Goal: Information Seeking & Learning: Learn about a topic

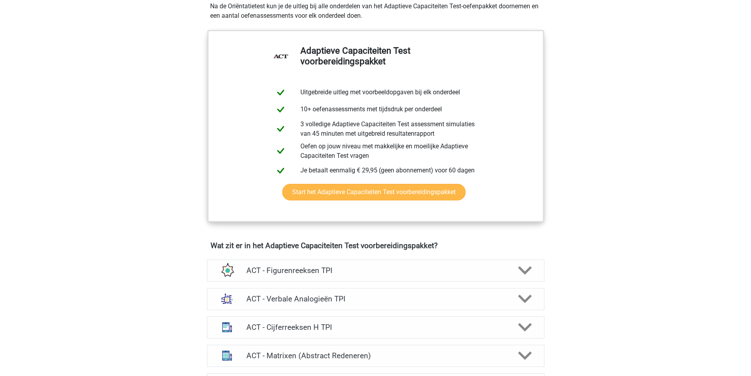
scroll to position [394, 0]
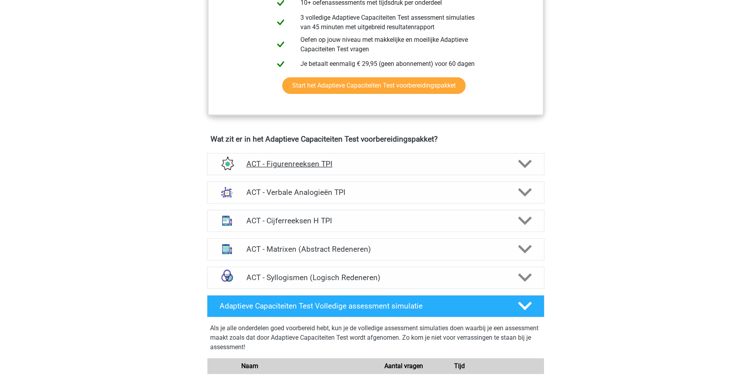
click at [424, 166] on h4 "ACT - Figurenreeksen TPI" at bounding box center [375, 163] width 258 height 9
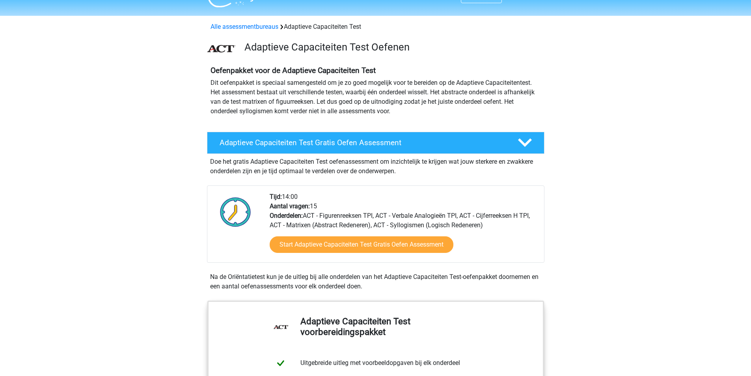
scroll to position [0, 0]
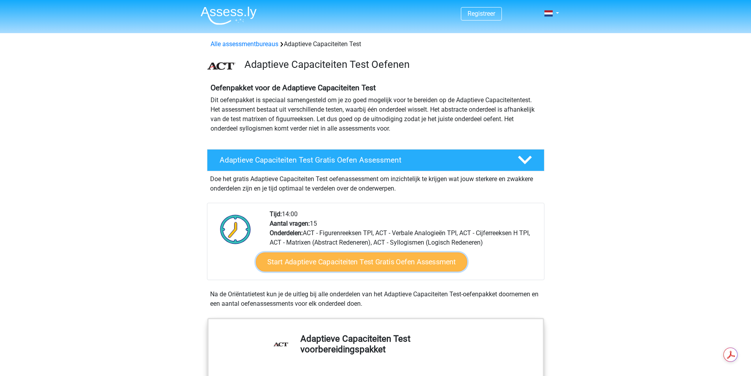
click at [357, 260] on link "Start Adaptieve Capaciteiten Test Gratis Oefen Assessment" at bounding box center [361, 261] width 211 height 19
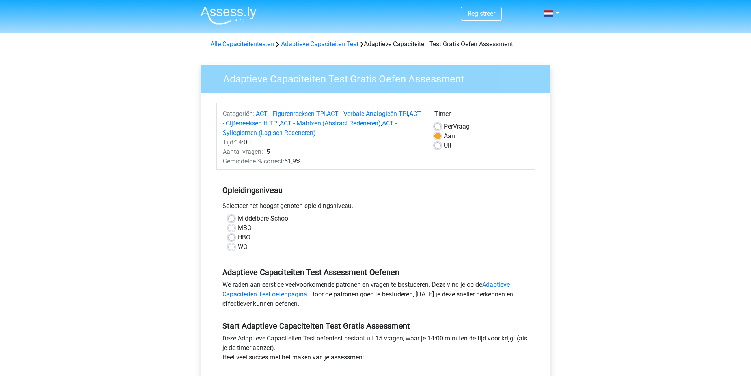
click at [238, 226] on label "MBO" at bounding box center [245, 227] width 14 height 9
click at [231, 226] on input "MBO" at bounding box center [231, 227] width 6 height 8
radio input "true"
click at [238, 226] on label "MBO" at bounding box center [245, 227] width 14 height 9
click at [231, 226] on input "MBO" at bounding box center [231, 227] width 6 height 8
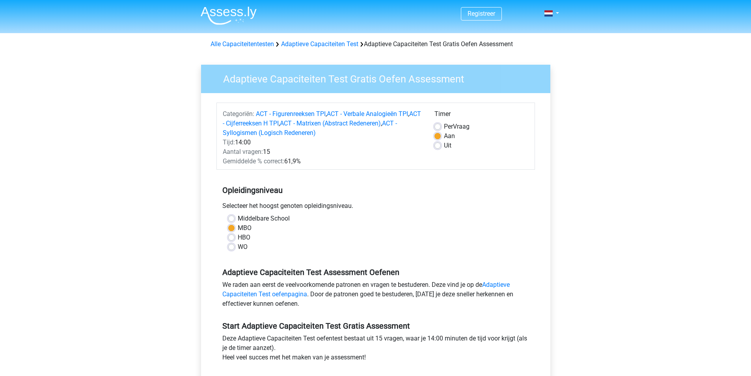
click at [238, 237] on label "HBO" at bounding box center [244, 237] width 13 height 9
click at [233, 237] on input "HBO" at bounding box center [231, 237] width 6 height 8
radio input "true"
click at [444, 126] on label "Per Vraag" at bounding box center [457, 126] width 26 height 9
click at [438, 126] on input "Per Vraag" at bounding box center [437, 126] width 6 height 8
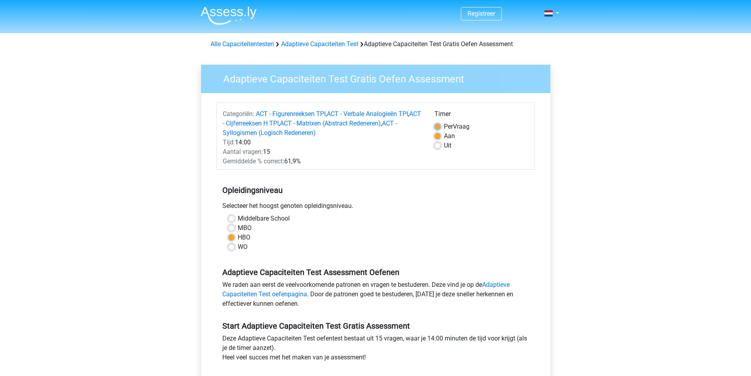
radio input "true"
click at [444, 148] on label "Uit" at bounding box center [447, 145] width 7 height 9
click at [437, 148] on input "Uit" at bounding box center [437, 145] width 6 height 8
radio input "true"
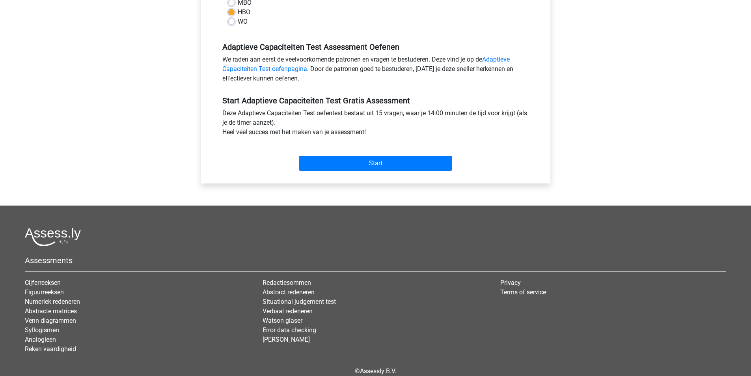
scroll to position [236, 0]
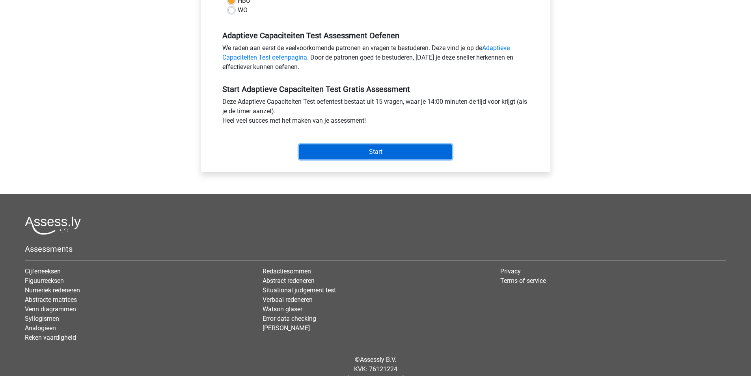
click at [393, 150] on input "Start" at bounding box center [375, 151] width 153 height 15
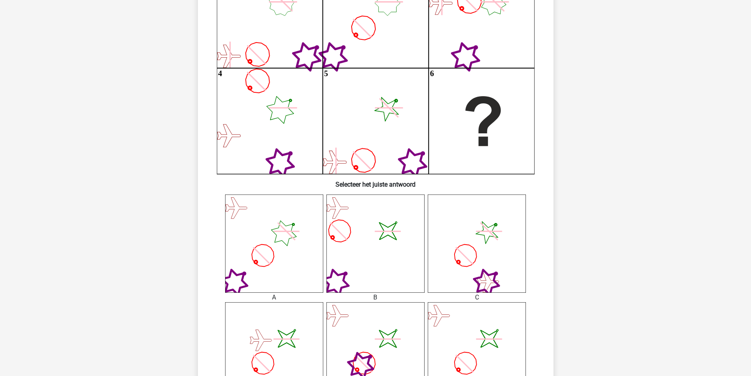
scroll to position [236, 0]
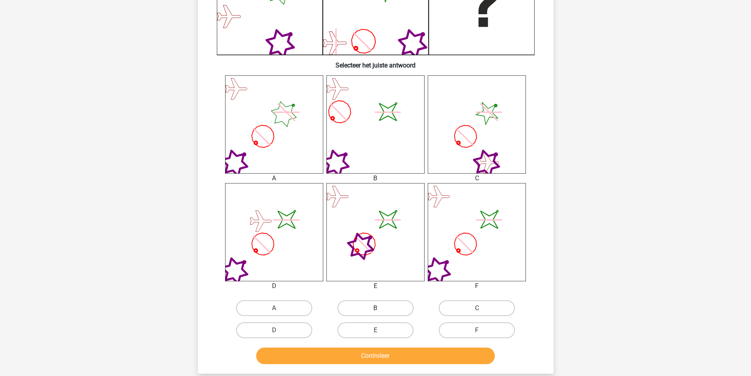
click at [387, 299] on div "B" at bounding box center [375, 308] width 101 height 22
click at [386, 305] on label "B" at bounding box center [375, 308] width 76 height 16
click at [380, 308] on input "B" at bounding box center [377, 310] width 5 height 5
radio input "true"
click at [417, 355] on button "Controleer" at bounding box center [375, 355] width 238 height 17
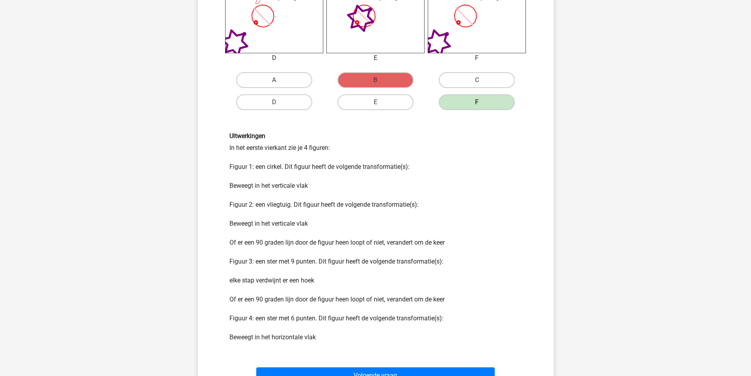
scroll to position [512, 0]
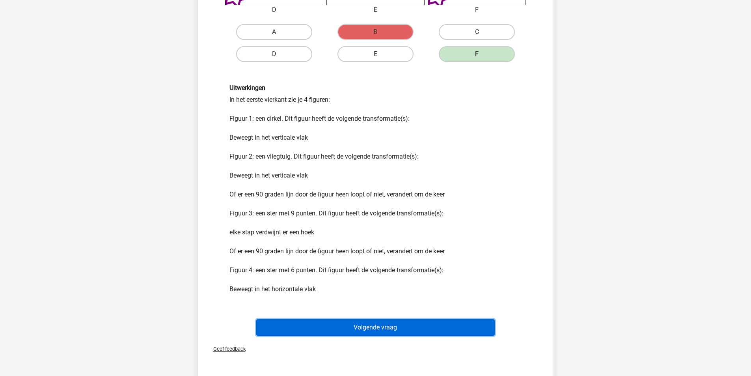
click at [409, 320] on button "Volgende vraag" at bounding box center [375, 327] width 238 height 17
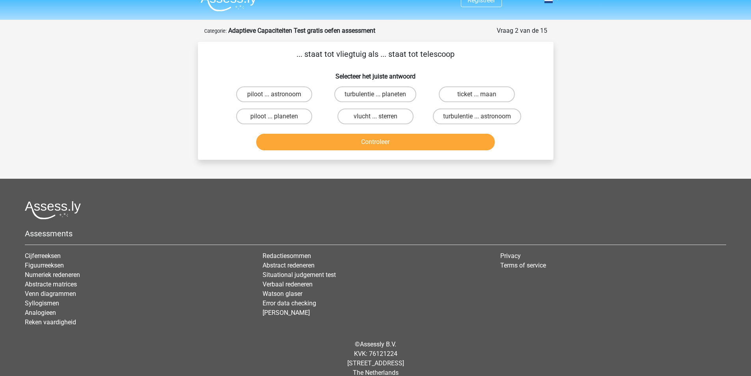
scroll to position [0, 0]
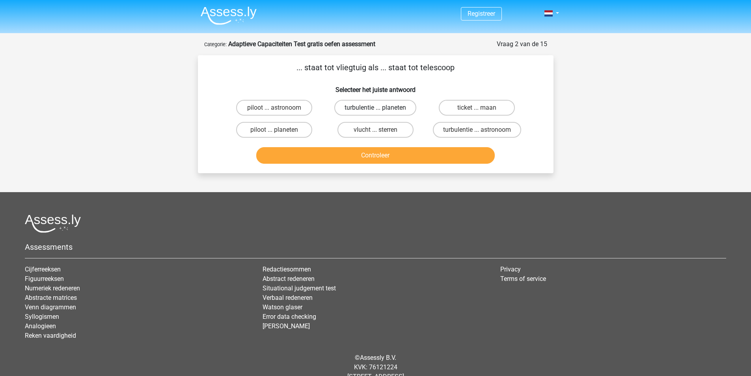
click at [403, 109] on label "turbulentie ... planeten" at bounding box center [375, 108] width 82 height 16
click at [380, 109] on input "turbulentie ... planeten" at bounding box center [377, 110] width 5 height 5
radio input "true"
click at [409, 150] on button "Controleer" at bounding box center [375, 155] width 238 height 17
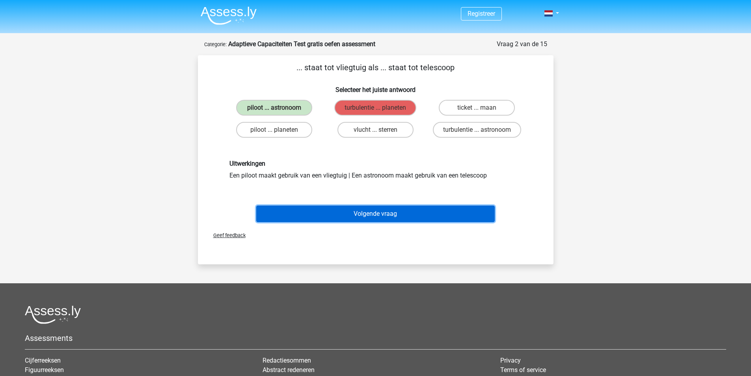
click at [369, 212] on button "Volgende vraag" at bounding box center [375, 213] width 238 height 17
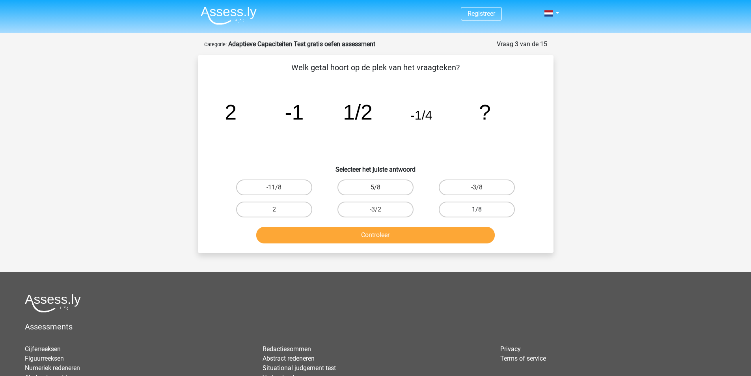
click at [474, 210] on label "1/8" at bounding box center [477, 209] width 76 height 16
click at [477, 210] on input "1/8" at bounding box center [479, 211] width 5 height 5
radio input "true"
click at [445, 238] on button "Controleer" at bounding box center [375, 235] width 238 height 17
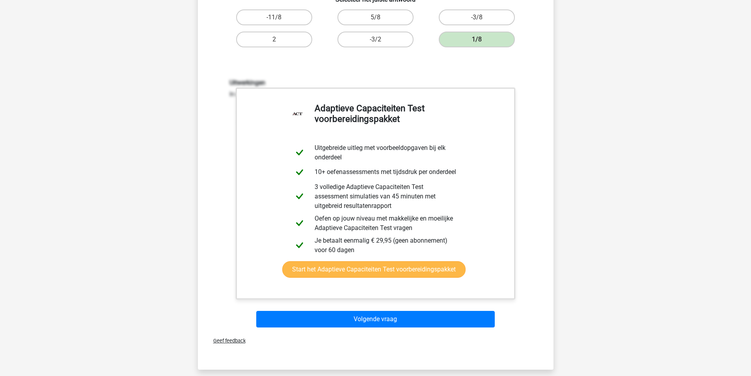
scroll to position [197, 0]
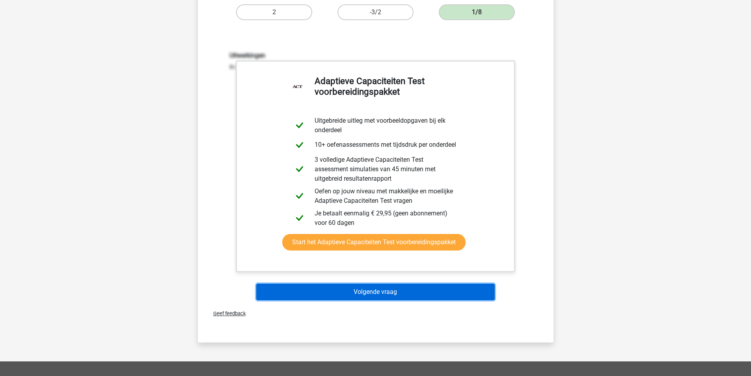
click at [391, 292] on button "Volgende vraag" at bounding box center [375, 291] width 238 height 17
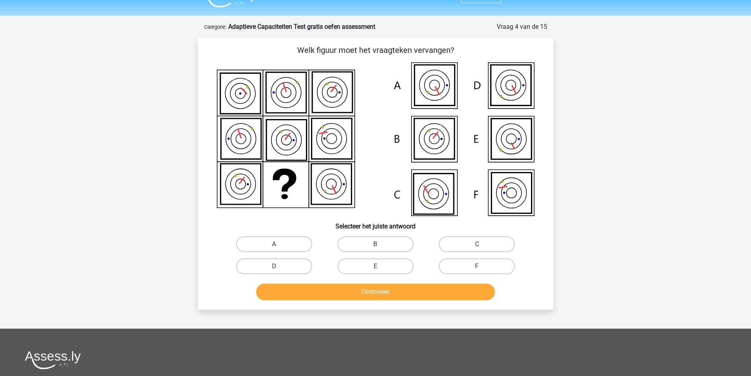
scroll to position [0, 0]
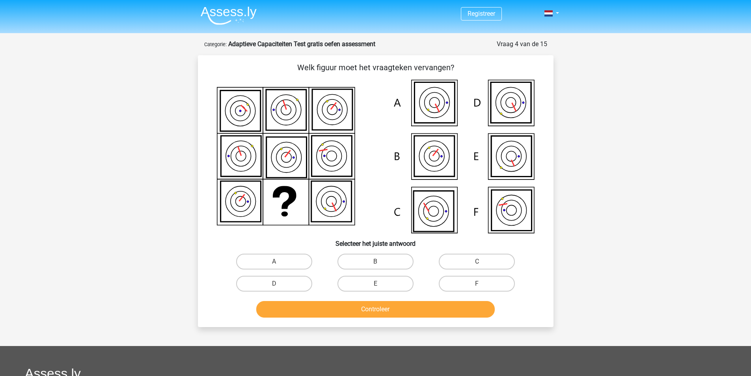
click at [445, 109] on icon at bounding box center [434, 102] width 40 height 41
click at [283, 263] on label "A" at bounding box center [274, 261] width 76 height 16
click at [279, 263] on input "A" at bounding box center [276, 263] width 5 height 5
radio input "true"
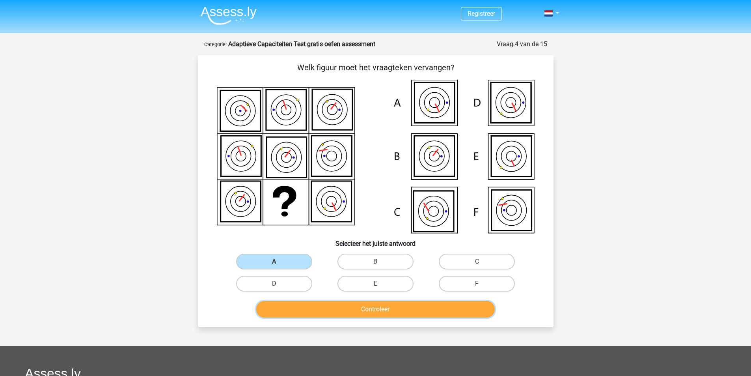
click at [402, 309] on button "Controleer" at bounding box center [375, 309] width 238 height 17
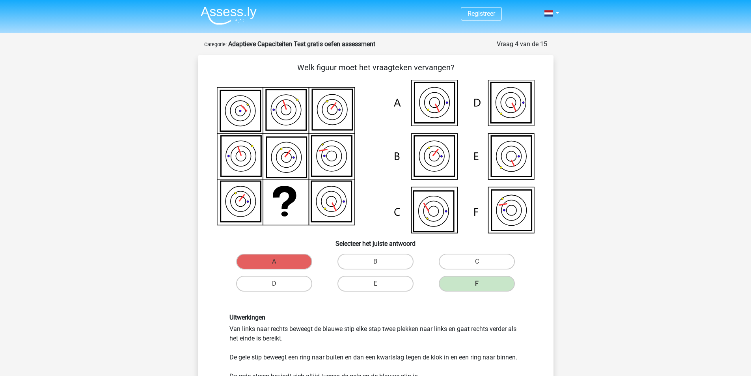
click at [512, 210] on icon at bounding box center [511, 210] width 40 height 41
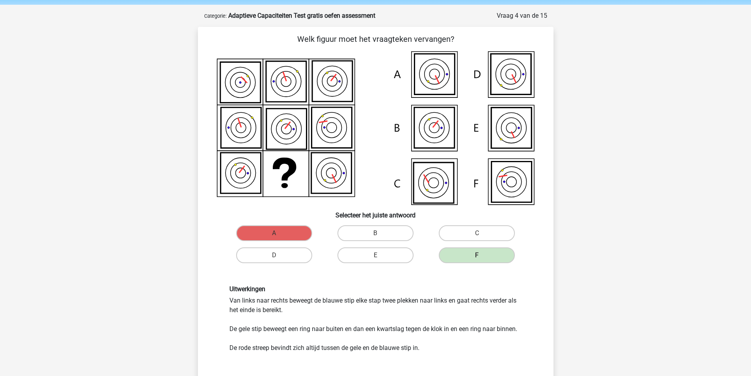
scroll to position [79, 0]
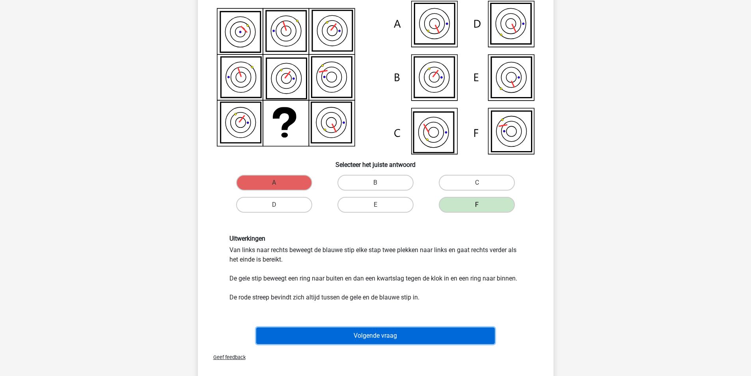
click at [392, 335] on button "Volgende vraag" at bounding box center [375, 335] width 238 height 17
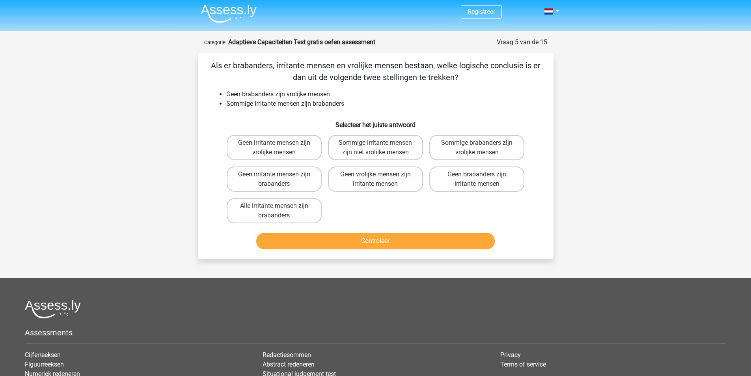
scroll to position [0, 0]
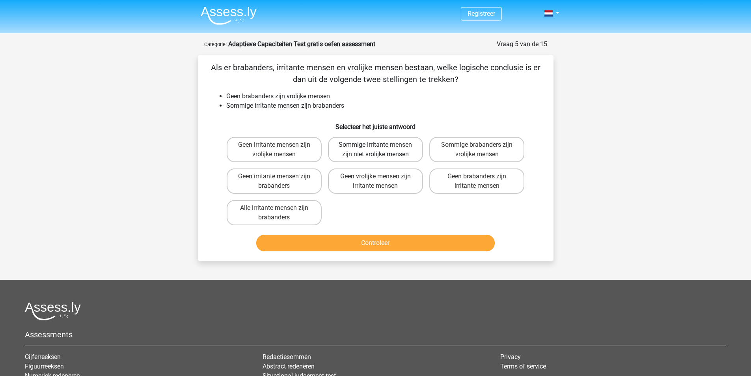
click at [397, 151] on label "Sommige irritante mensen zijn niet vrolijke mensen" at bounding box center [375, 149] width 95 height 25
click at [380, 150] on input "Sommige irritante mensen zijn niet vrolijke mensen" at bounding box center [377, 147] width 5 height 5
radio input "true"
drag, startPoint x: 295, startPoint y: 180, endPoint x: 318, endPoint y: 193, distance: 27.0
click at [294, 179] on label "Geen irritante mensen zijn brabanders" at bounding box center [274, 180] width 95 height 25
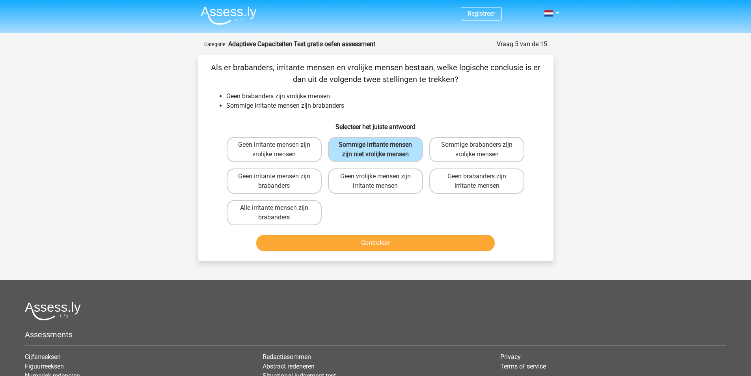
click at [279, 179] on input "Geen irritante mensen zijn brabanders" at bounding box center [276, 178] width 5 height 5
radio input "true"
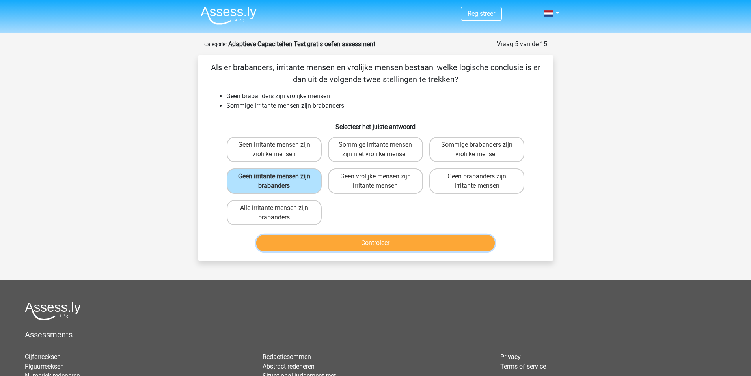
click at [374, 237] on button "Controleer" at bounding box center [375, 242] width 238 height 17
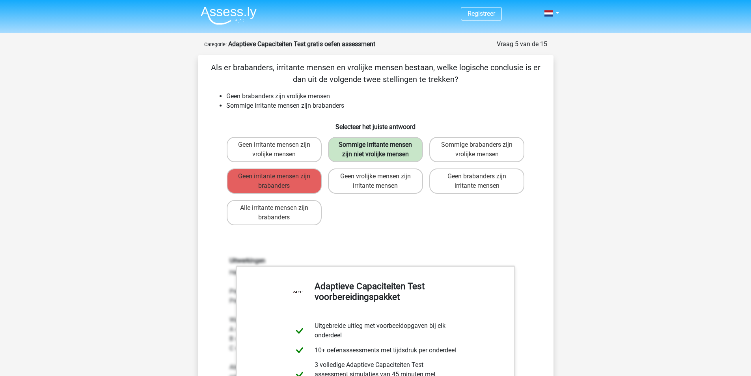
click at [378, 153] on label "Sommige irritante mensen zijn niet vrolijke mensen" at bounding box center [375, 149] width 95 height 25
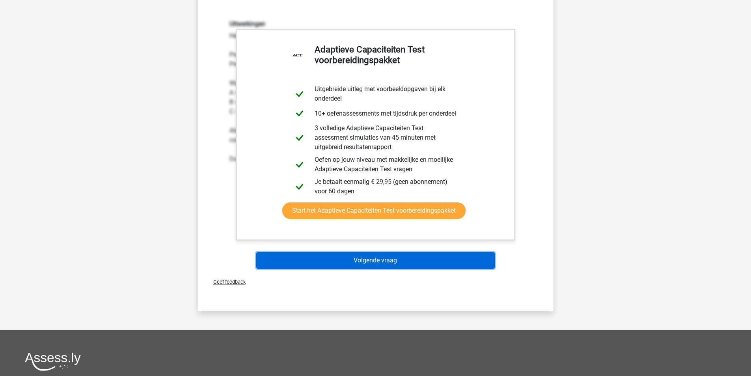
click at [405, 256] on button "Volgende vraag" at bounding box center [375, 260] width 238 height 17
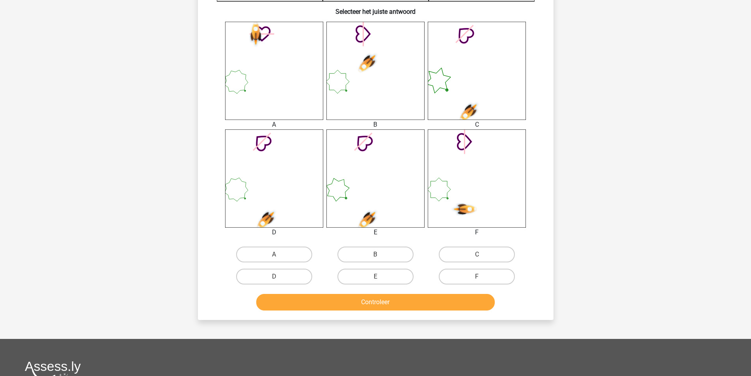
scroll to position [315, 0]
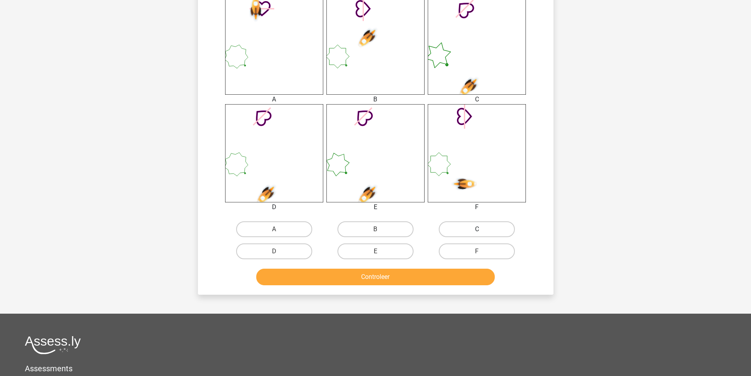
click at [471, 231] on label "C" at bounding box center [477, 229] width 76 height 16
click at [477, 231] on input "C" at bounding box center [479, 231] width 5 height 5
radio input "true"
click at [453, 277] on button "Controleer" at bounding box center [375, 276] width 238 height 17
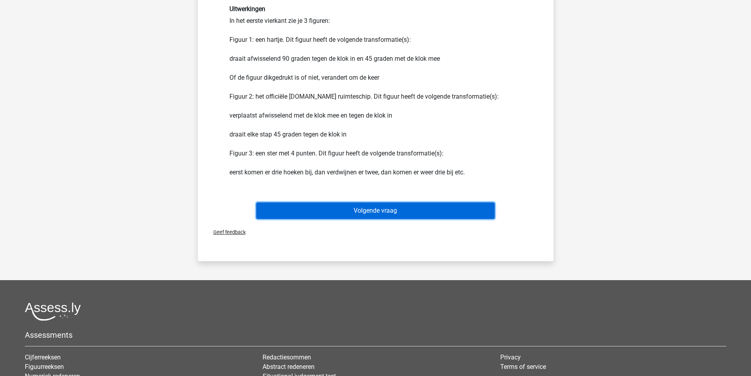
click at [388, 209] on button "Volgende vraag" at bounding box center [375, 210] width 238 height 17
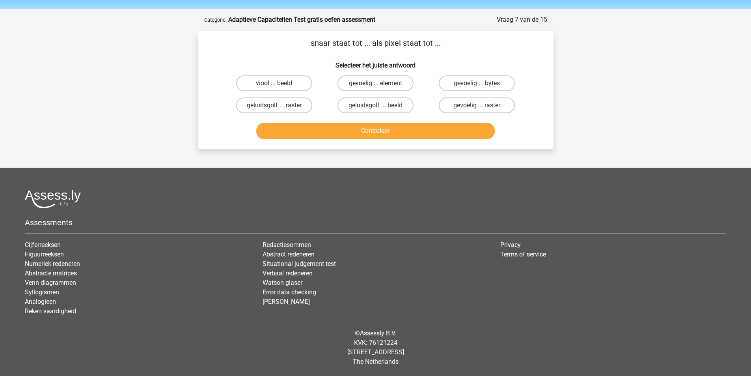
click at [384, 81] on label "gevoelig ... element" at bounding box center [375, 83] width 76 height 16
click at [380, 83] on input "gevoelig ... element" at bounding box center [377, 85] width 5 height 5
radio input "true"
click at [404, 132] on button "Controleer" at bounding box center [375, 131] width 238 height 17
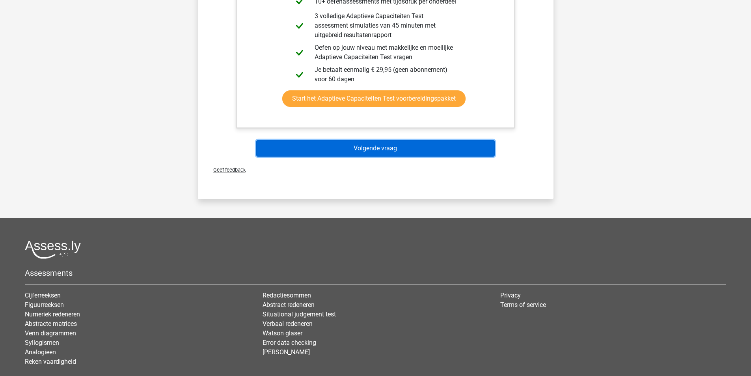
click at [400, 142] on button "Volgende vraag" at bounding box center [375, 148] width 238 height 17
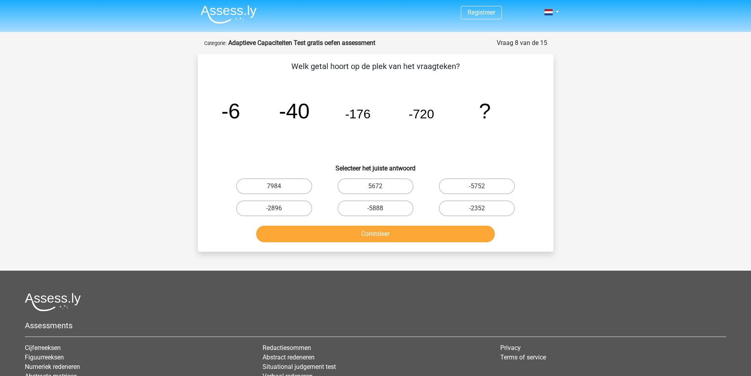
scroll to position [0, 0]
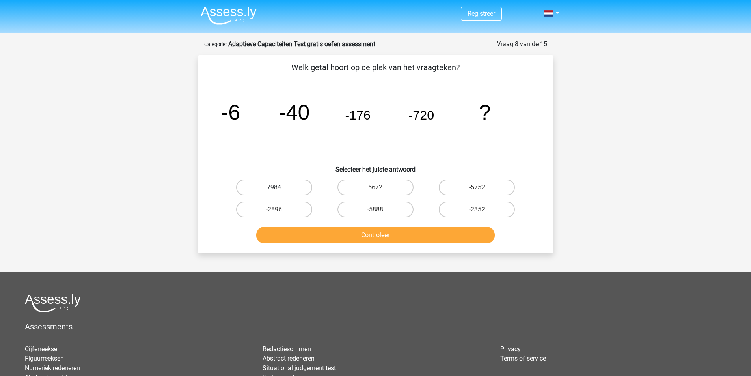
click at [277, 183] on label "7984" at bounding box center [274, 187] width 76 height 16
click at [277, 187] on input "7984" at bounding box center [276, 189] width 5 height 5
radio input "true"
click at [382, 231] on button "Controleer" at bounding box center [375, 235] width 238 height 17
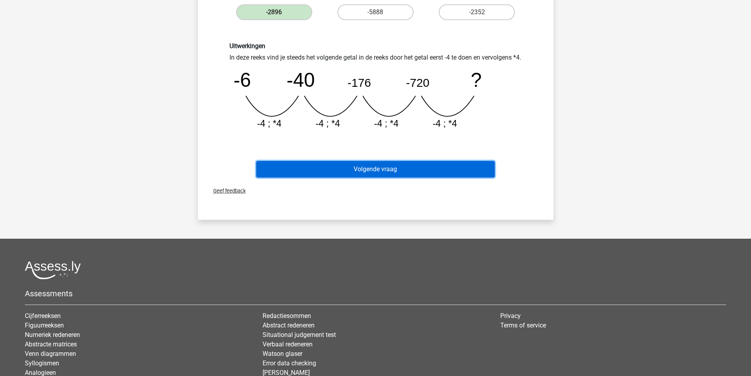
click at [390, 177] on button "Volgende vraag" at bounding box center [375, 169] width 238 height 17
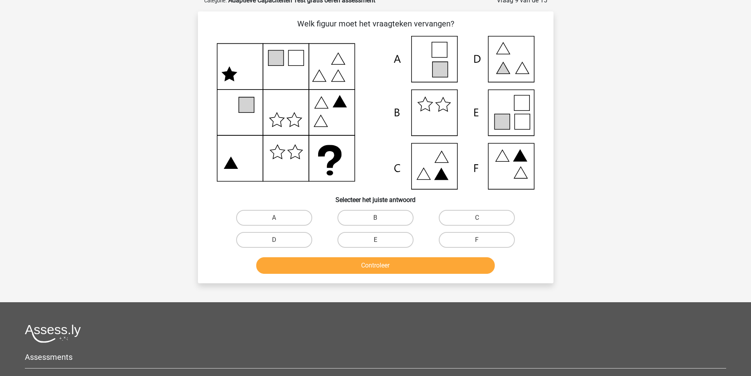
scroll to position [39, 0]
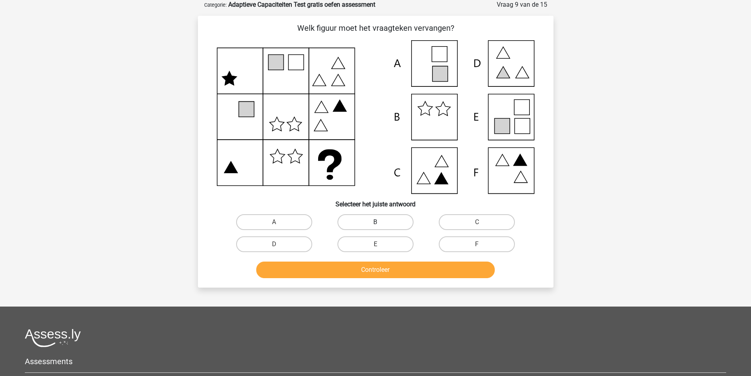
click at [398, 216] on label "B" at bounding box center [375, 222] width 76 height 16
click at [380, 222] on input "B" at bounding box center [377, 224] width 5 height 5
radio input "true"
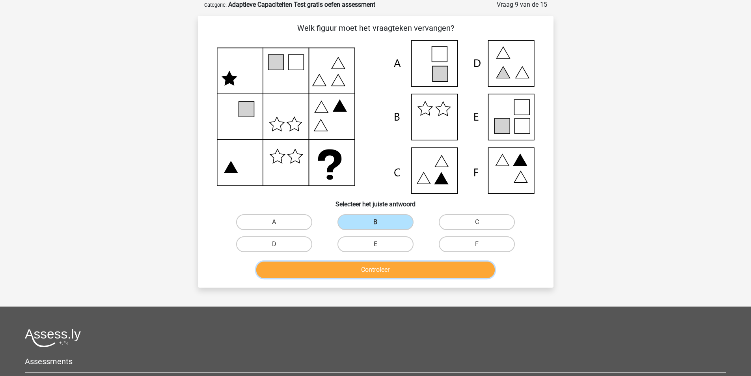
click at [429, 266] on button "Controleer" at bounding box center [375, 269] width 238 height 17
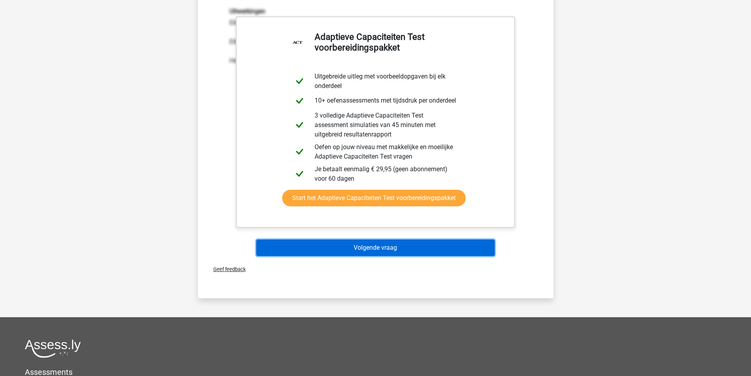
click at [405, 244] on button "Volgende vraag" at bounding box center [375, 247] width 238 height 17
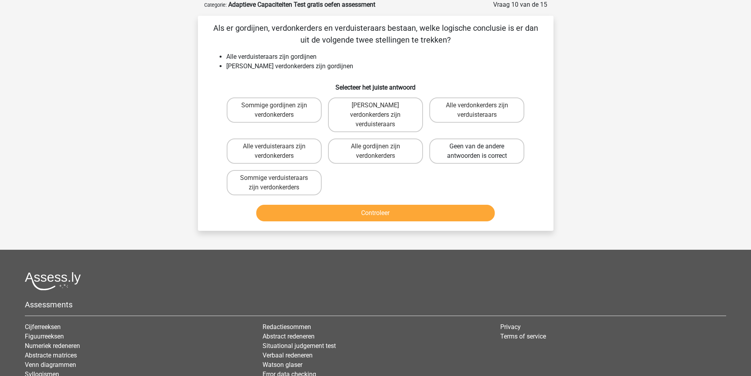
click at [474, 140] on label "Geen van de andere antwoorden is correct" at bounding box center [476, 150] width 95 height 25
click at [477, 146] on input "Geen van de andere antwoorden is correct" at bounding box center [479, 148] width 5 height 5
radio input "true"
click at [420, 210] on button "Controleer" at bounding box center [375, 213] width 238 height 17
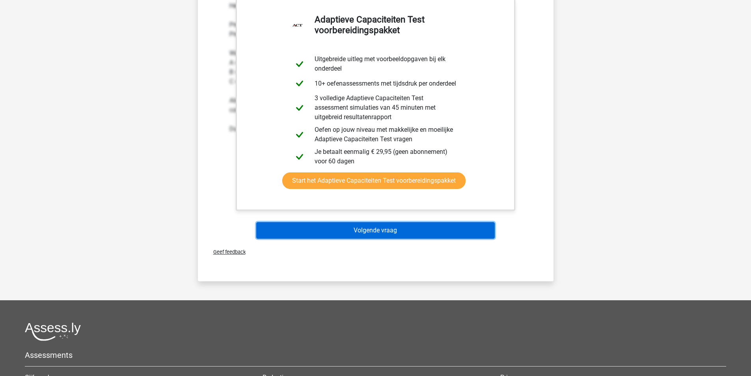
click at [390, 222] on button "Volgende vraag" at bounding box center [375, 230] width 238 height 17
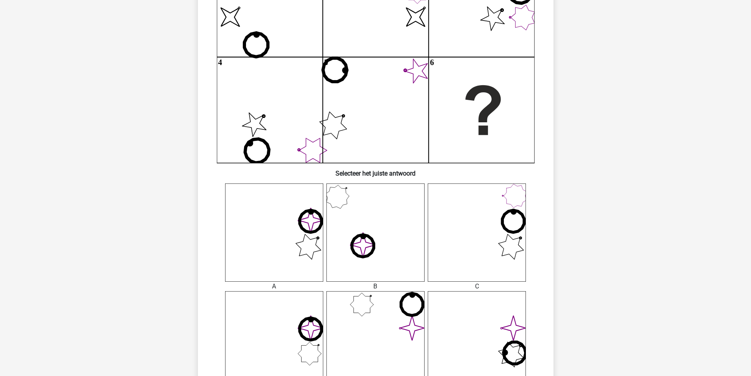
scroll to position [276, 0]
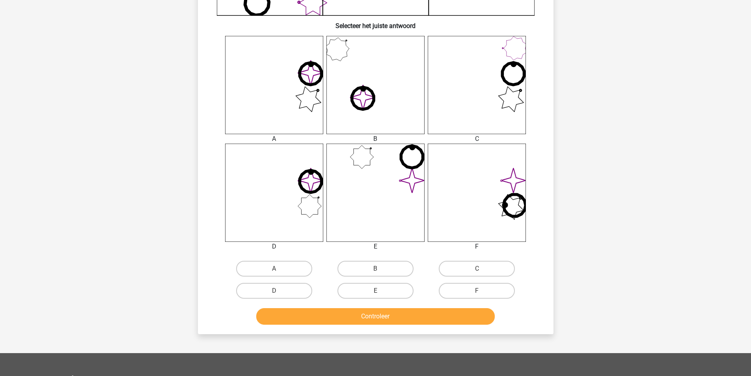
click at [279, 269] on div "A" at bounding box center [274, 268] width 95 height 16
click at [279, 292] on label "D" at bounding box center [274, 291] width 76 height 16
click at [279, 292] on input "D" at bounding box center [276, 292] width 5 height 5
radio input "true"
click at [352, 313] on button "Controleer" at bounding box center [375, 316] width 238 height 17
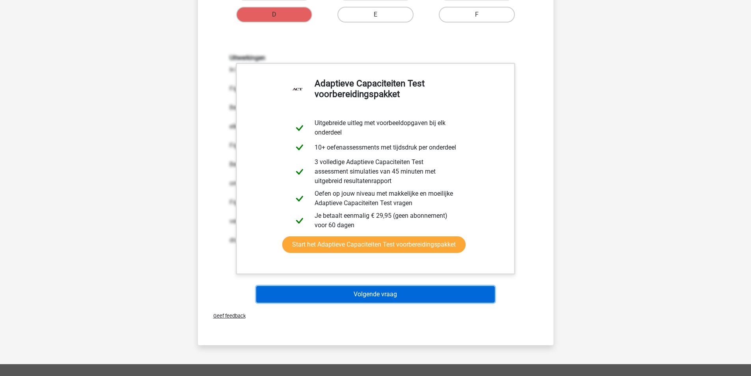
click at [395, 292] on button "Volgende vraag" at bounding box center [375, 294] width 238 height 17
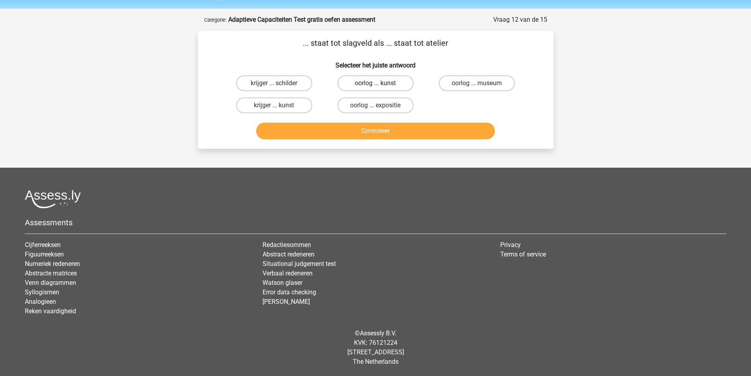
click at [366, 80] on label "oorlog ... kunst" at bounding box center [375, 83] width 76 height 16
click at [375, 83] on input "oorlog ... kunst" at bounding box center [377, 85] width 5 height 5
radio input "true"
click at [387, 134] on button "Controleer" at bounding box center [375, 131] width 238 height 17
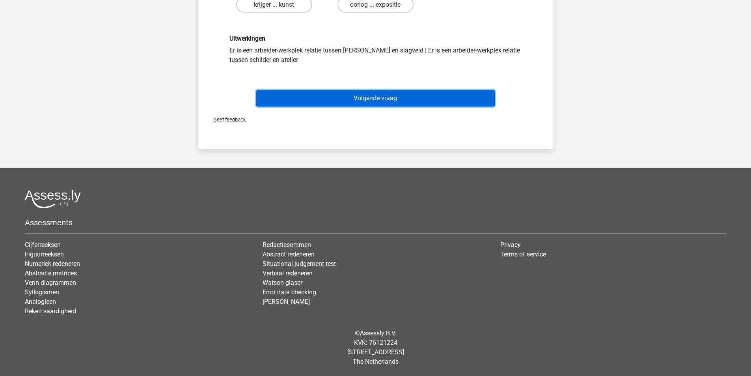
click at [381, 98] on button "Volgende vraag" at bounding box center [375, 98] width 238 height 17
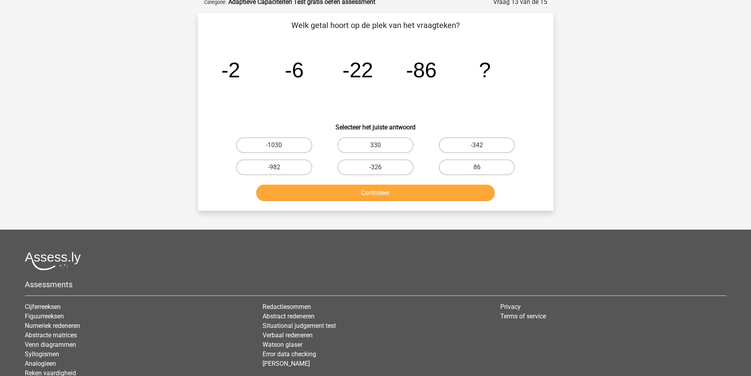
scroll to position [39, 0]
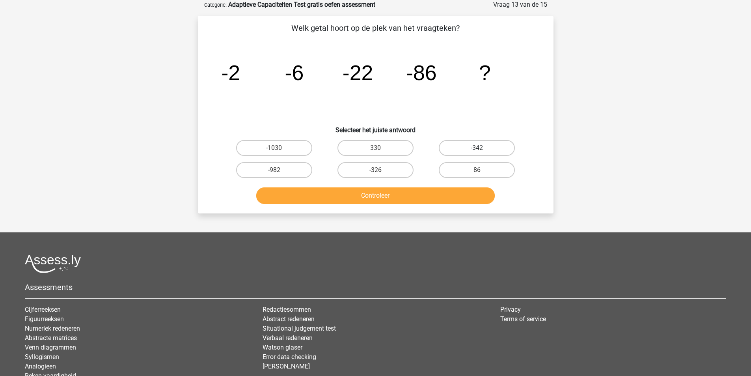
click at [468, 151] on label "-342" at bounding box center [477, 148] width 76 height 16
click at [477, 151] on input "-342" at bounding box center [479, 150] width 5 height 5
radio input "true"
click at [428, 194] on button "Controleer" at bounding box center [375, 195] width 238 height 17
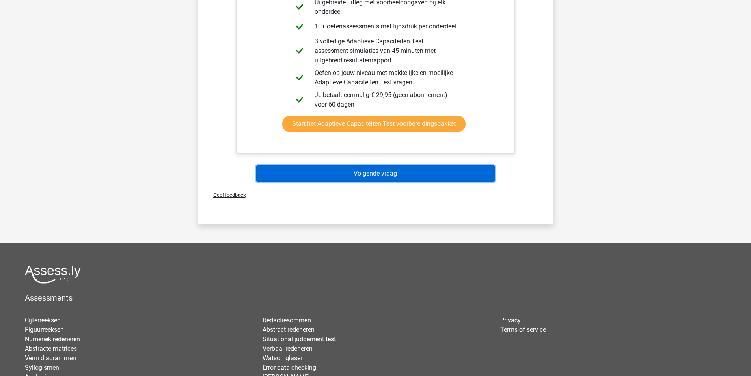
click at [397, 176] on button "Volgende vraag" at bounding box center [375, 173] width 238 height 17
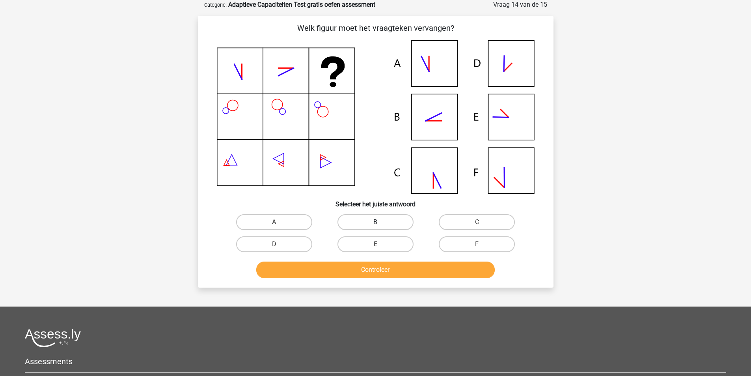
click at [385, 223] on label "B" at bounding box center [375, 222] width 76 height 16
click at [380, 223] on input "B" at bounding box center [377, 224] width 5 height 5
radio input "true"
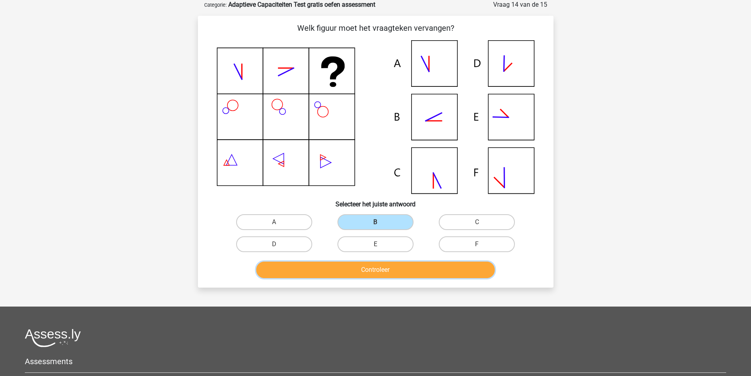
click at [406, 270] on button "Controleer" at bounding box center [375, 269] width 238 height 17
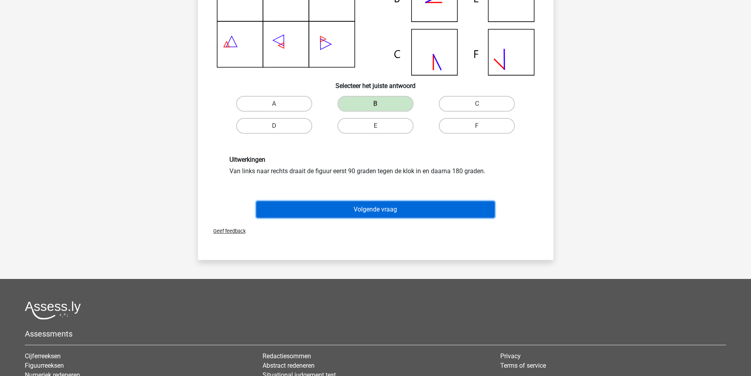
click at [383, 212] on button "Volgende vraag" at bounding box center [375, 209] width 238 height 17
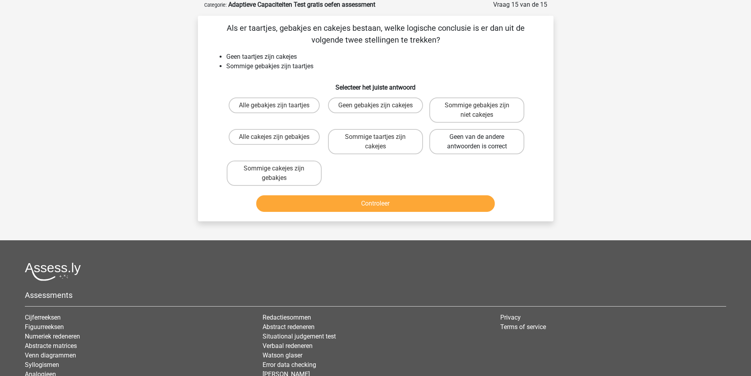
click at [487, 139] on label "Geen van de andere antwoorden is correct" at bounding box center [476, 141] width 95 height 25
click at [482, 139] on input "Geen van de andere antwoorden is correct" at bounding box center [479, 139] width 5 height 5
radio input "true"
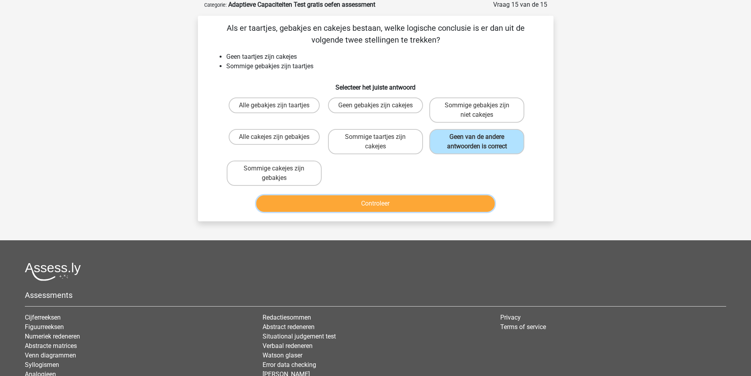
click at [425, 210] on button "Controleer" at bounding box center [375, 203] width 238 height 17
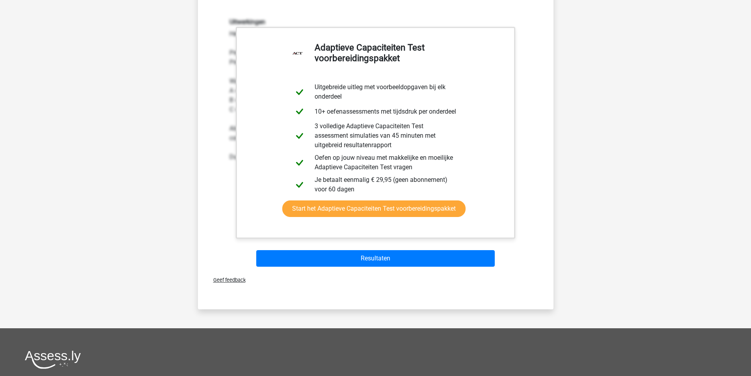
scroll to position [276, 0]
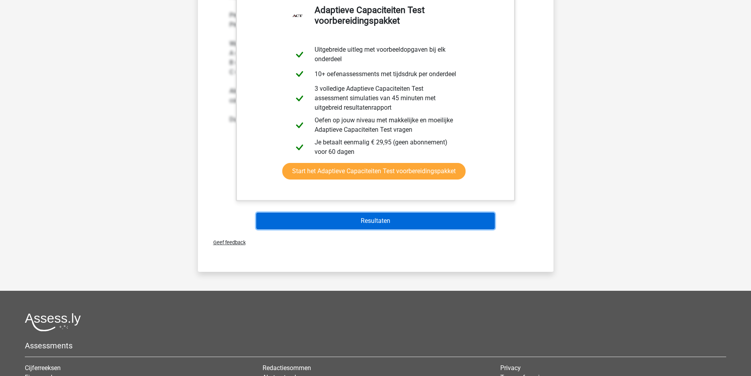
click at [391, 227] on button "Resultaten" at bounding box center [375, 220] width 238 height 17
